Goal: Task Accomplishment & Management: Use online tool/utility

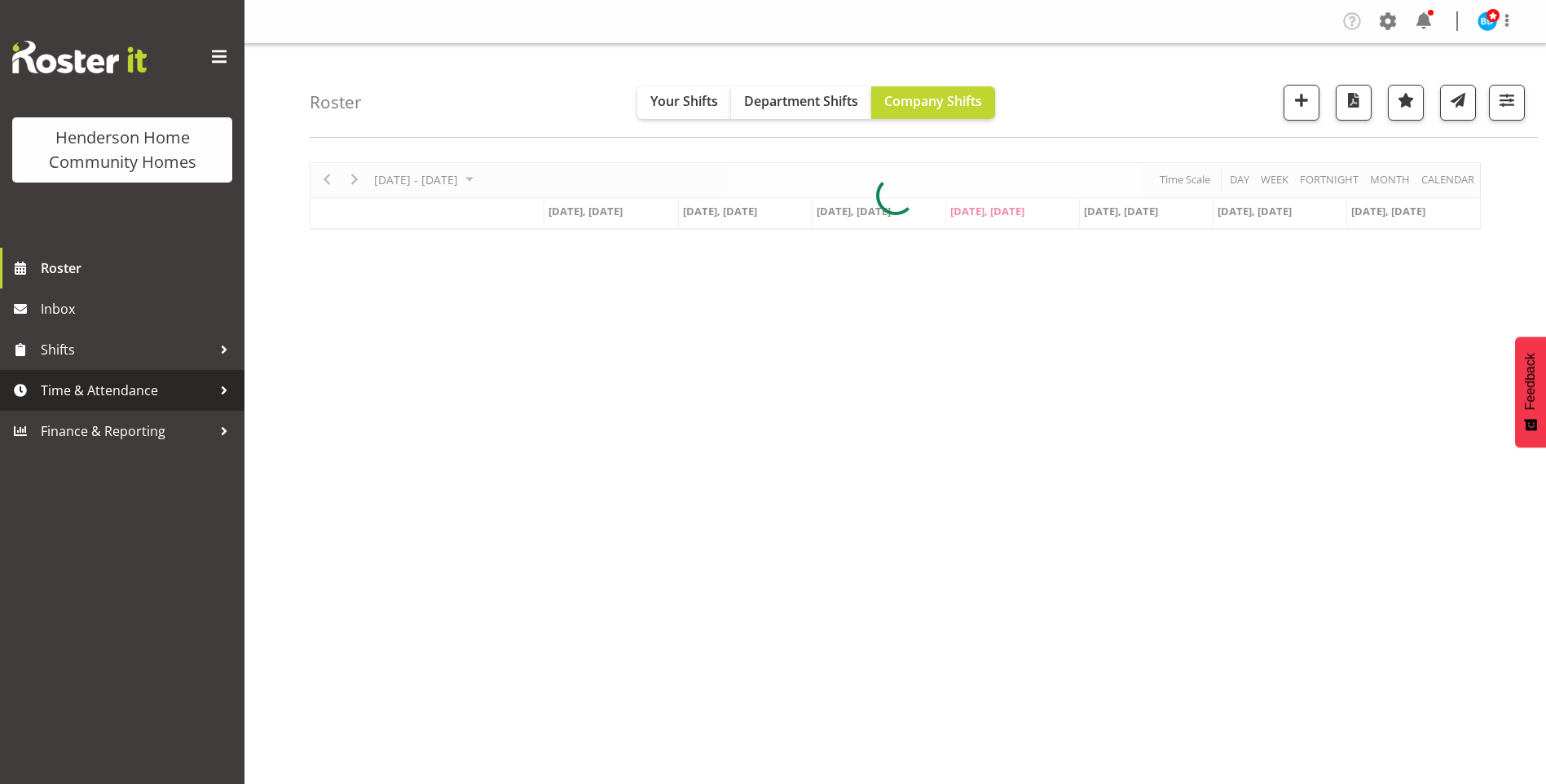
click at [106, 385] on span "Time & Attendance" at bounding box center [127, 390] width 172 height 24
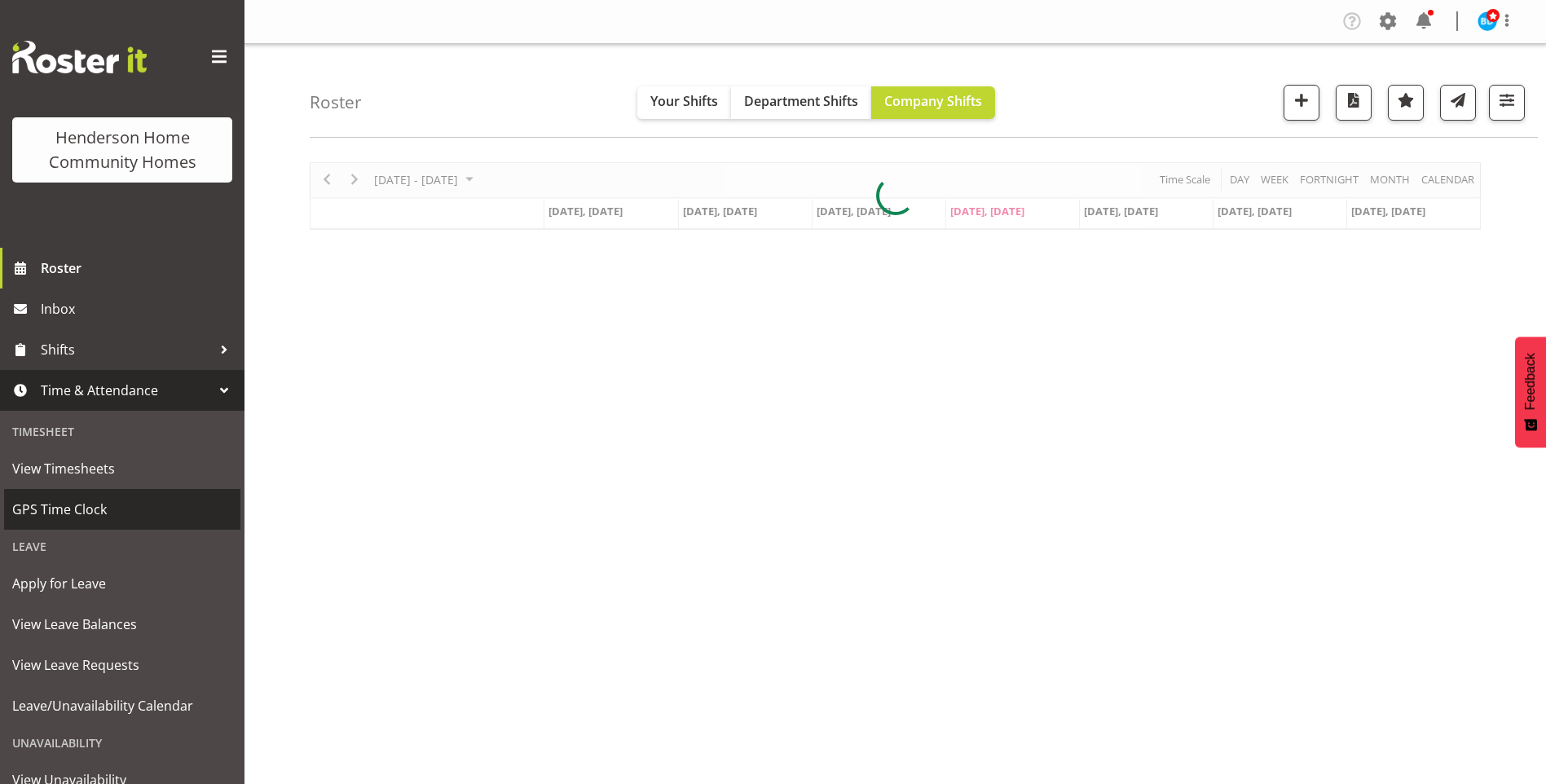
click at [53, 511] on span "GPS Time Clock" at bounding box center [122, 509] width 220 height 24
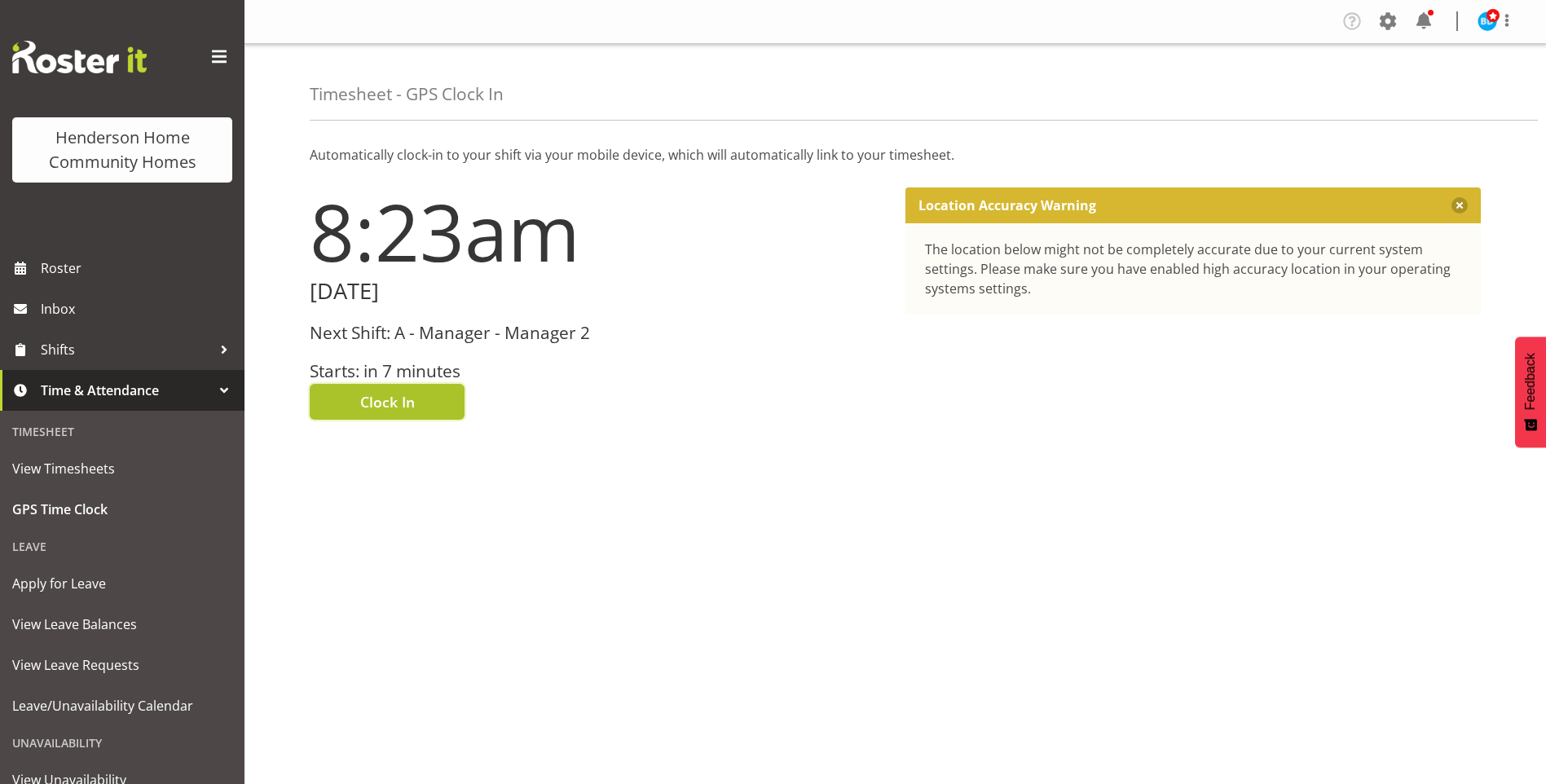
click at [376, 402] on span "Clock In" at bounding box center [388, 402] width 54 height 21
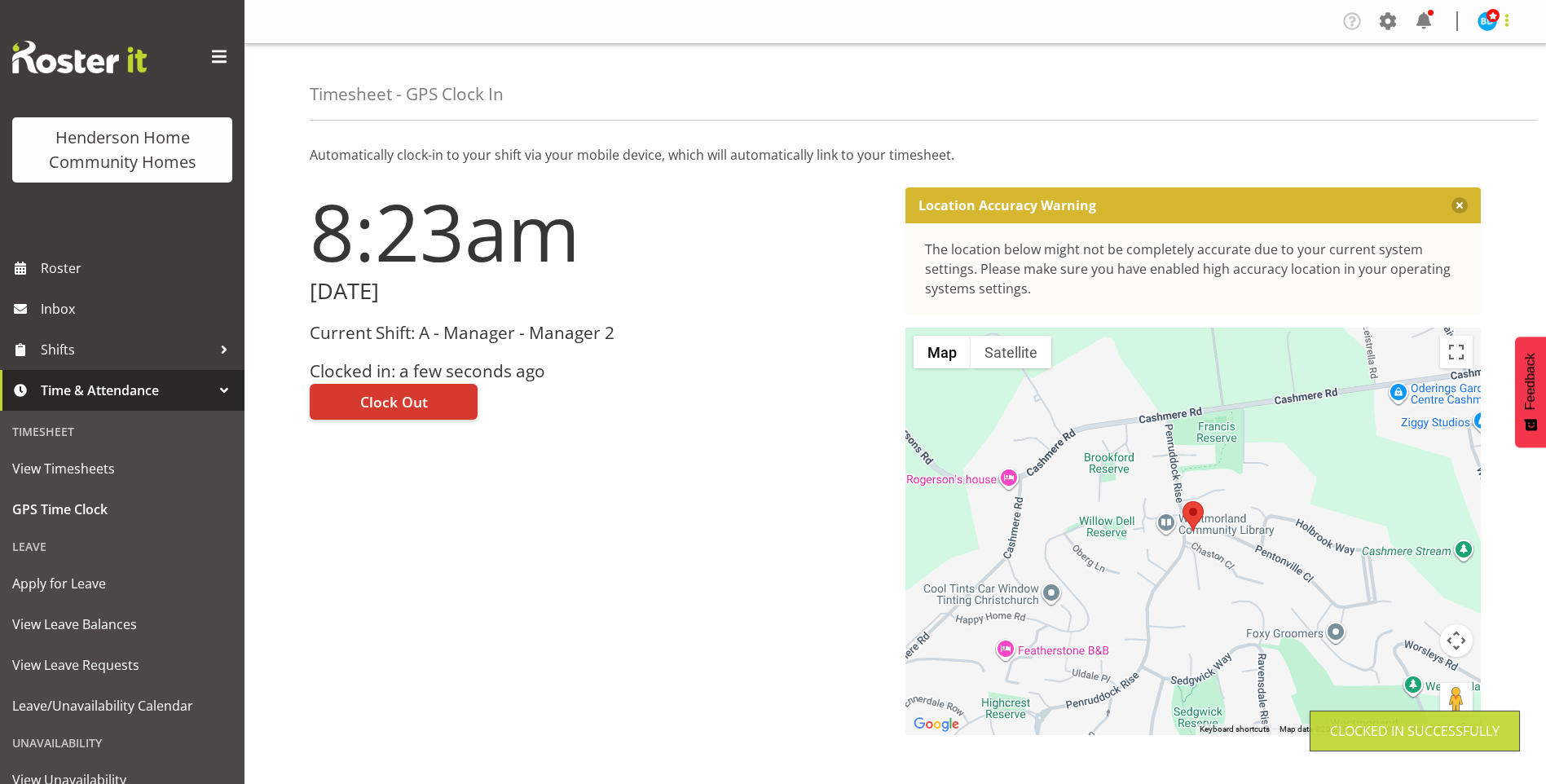
click at [1498, 22] on span at bounding box center [1507, 20] width 19 height 19
click at [1424, 81] on link "Log Out" at bounding box center [1438, 86] width 157 height 30
